Goal: Task Accomplishment & Management: Use online tool/utility

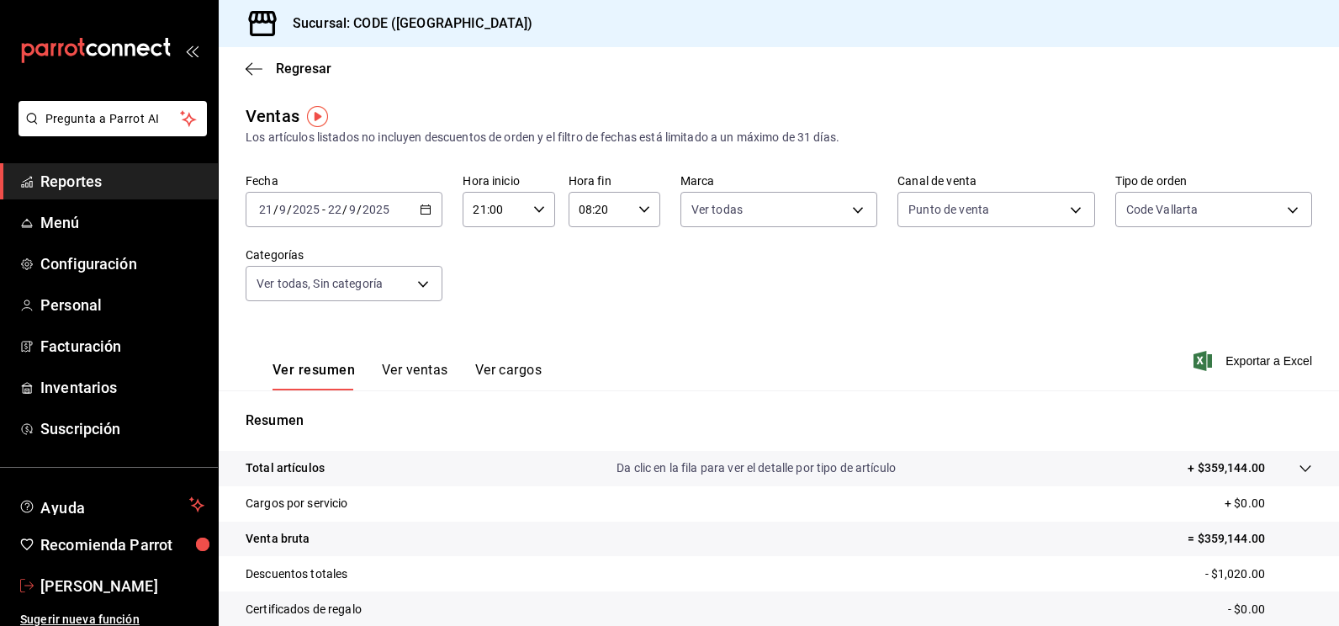
drag, startPoint x: 110, startPoint y: 587, endPoint x: 117, endPoint y: 578, distance: 11.4
click at [110, 587] on span "[PERSON_NAME]" at bounding box center [122, 586] width 164 height 23
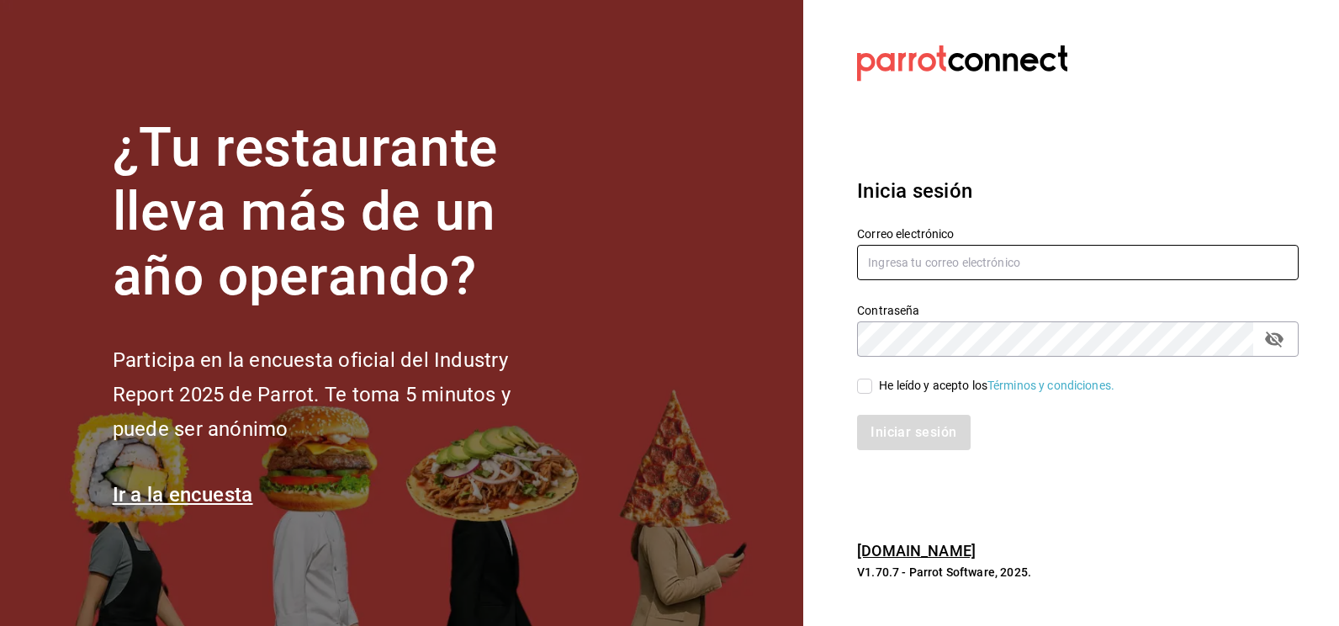
type input "[EMAIL_ADDRESS][DOMAIN_NAME]"
click at [870, 384] on input "He leído y acepto los Términos y condiciones." at bounding box center [864, 386] width 15 height 15
checkbox input "true"
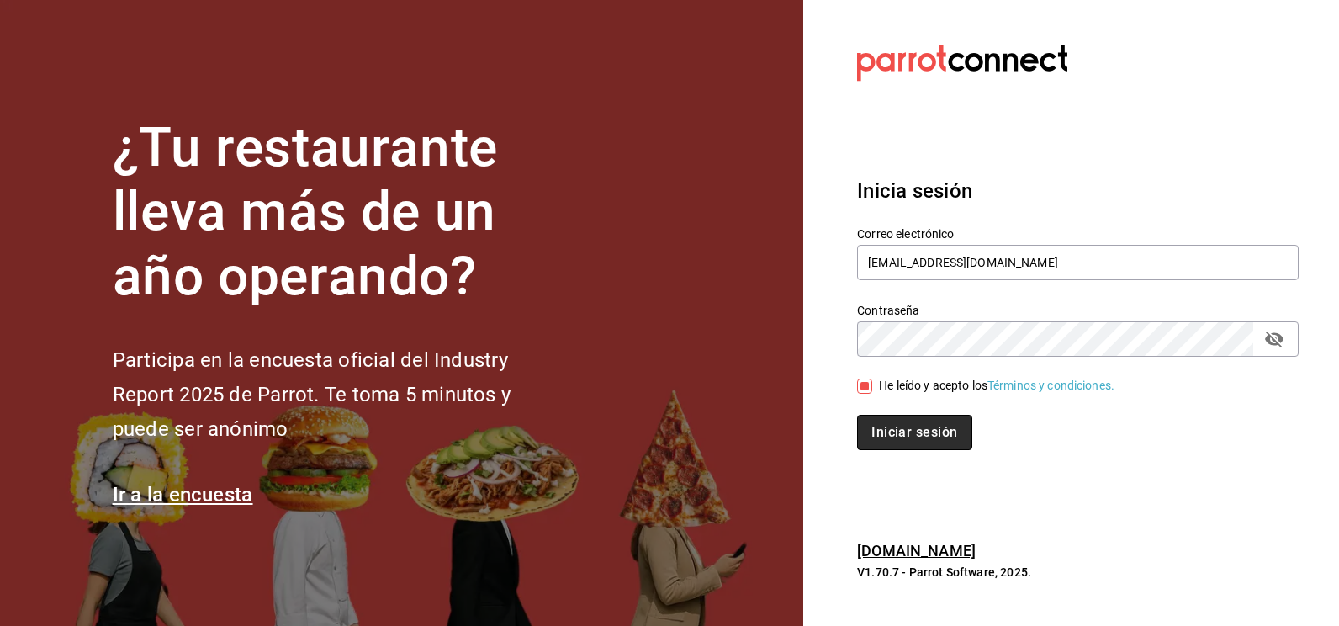
click at [865, 419] on button "Iniciar sesión" at bounding box center [914, 432] width 114 height 35
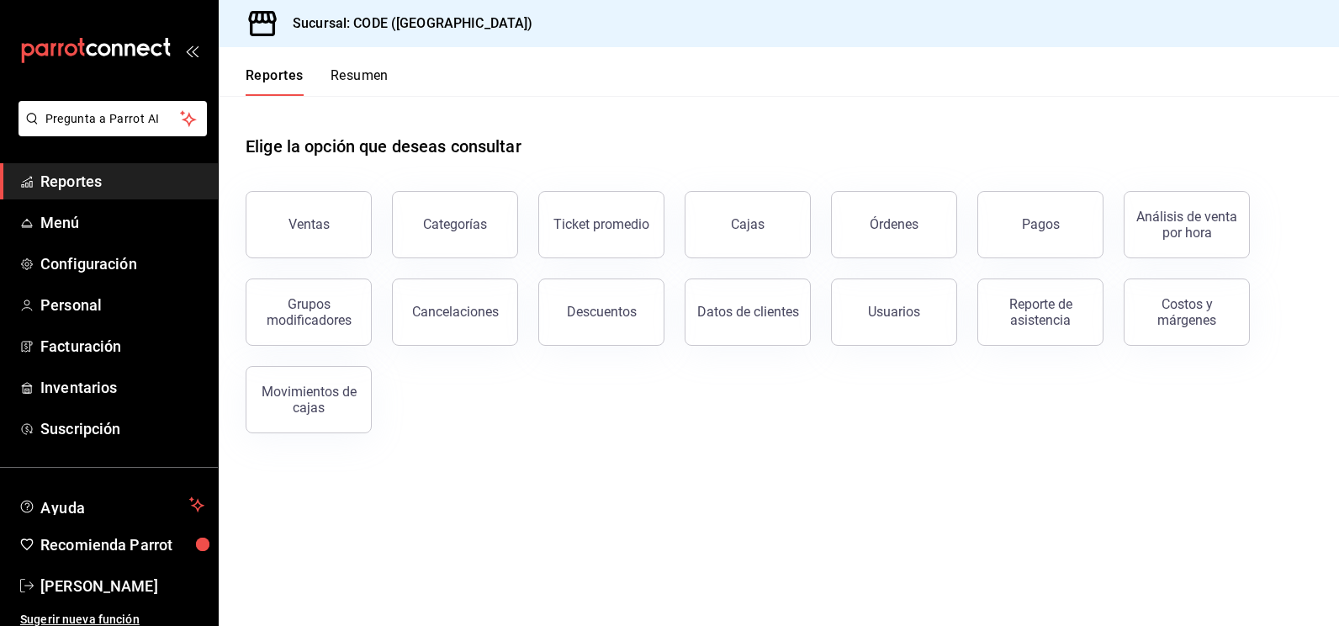
click at [967, 451] on div "Elige la opción que deseas consultar Ventas Categorías Ticket promedio Cajas Ór…" at bounding box center [779, 278] width 1120 height 364
click at [647, 474] on main "Elige la opción que deseas consultar Ventas Categorías Ticket promedio Cajas Ór…" at bounding box center [779, 361] width 1120 height 530
click at [563, 505] on main "Elige la opción que deseas consultar Ventas Categorías Ticket promedio Cajas Ór…" at bounding box center [779, 361] width 1120 height 530
